Goal: Task Accomplishment & Management: Use online tool/utility

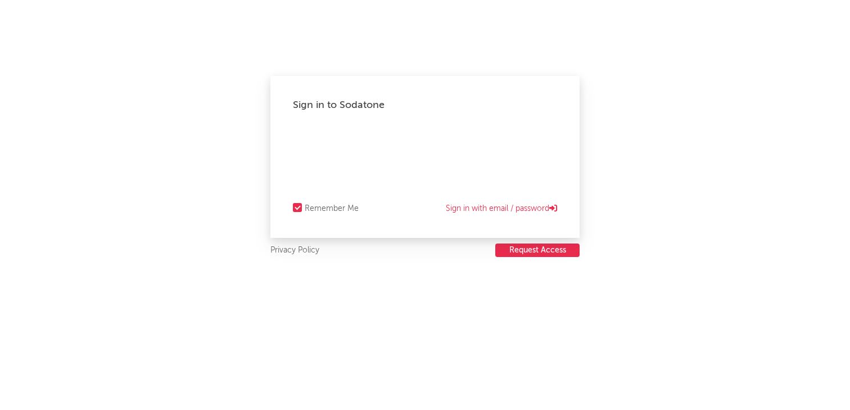
select select "recorded_music"
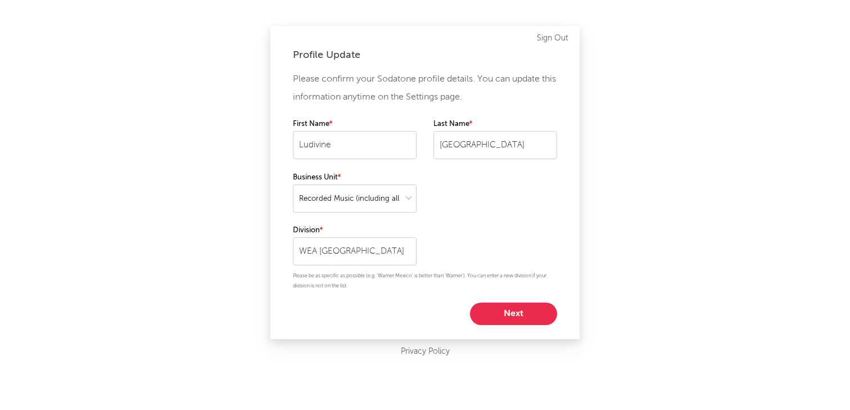
click at [508, 320] on button "Next" at bounding box center [513, 314] width 87 height 22
select select "marketing"
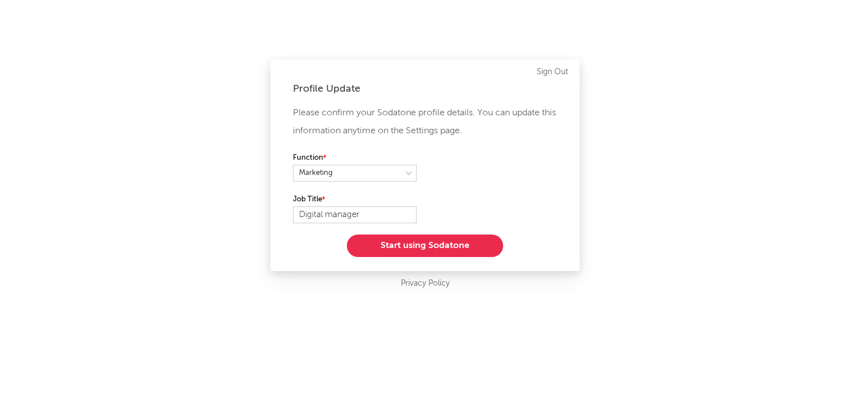
click at [425, 249] on button "Start using Sodatone" at bounding box center [425, 246] width 156 height 22
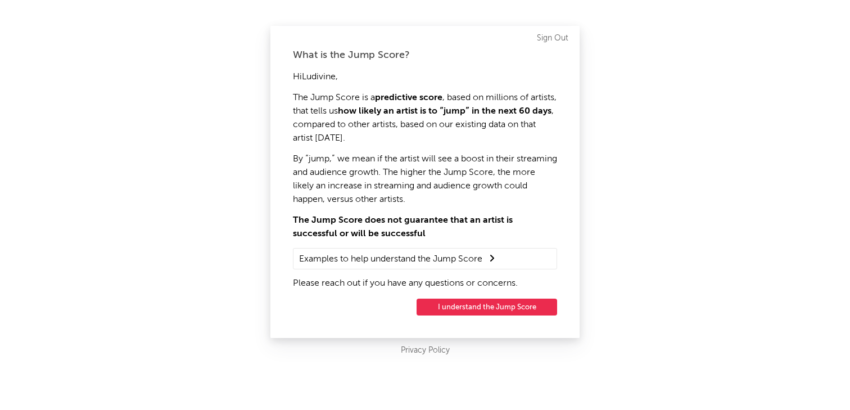
click at [445, 307] on button "I understand the Jump Score" at bounding box center [487, 307] width 141 height 17
